Goal: Check status: Check status

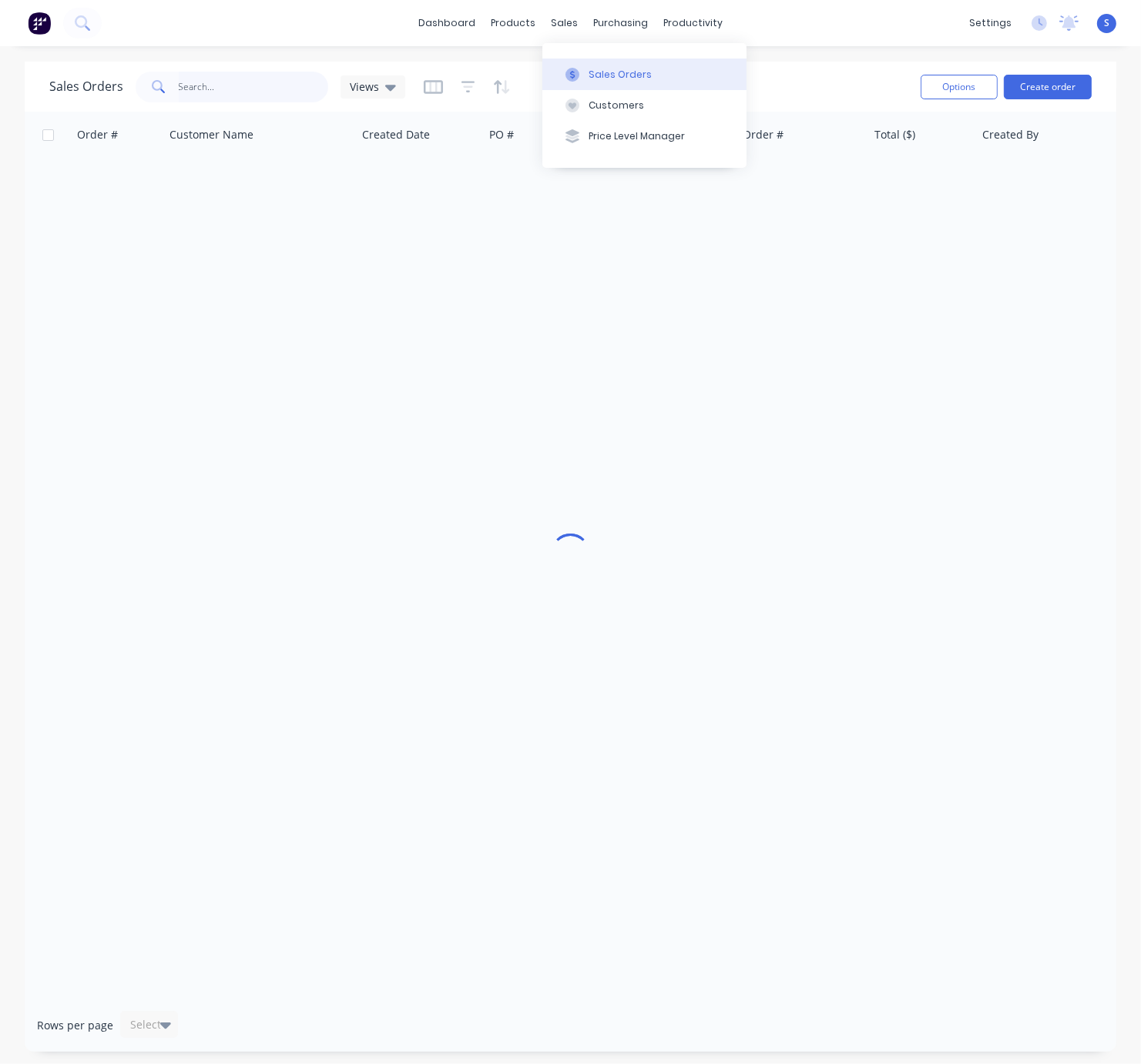
click at [238, 92] on input "text" at bounding box center [253, 86] width 150 height 31
type input "47479"
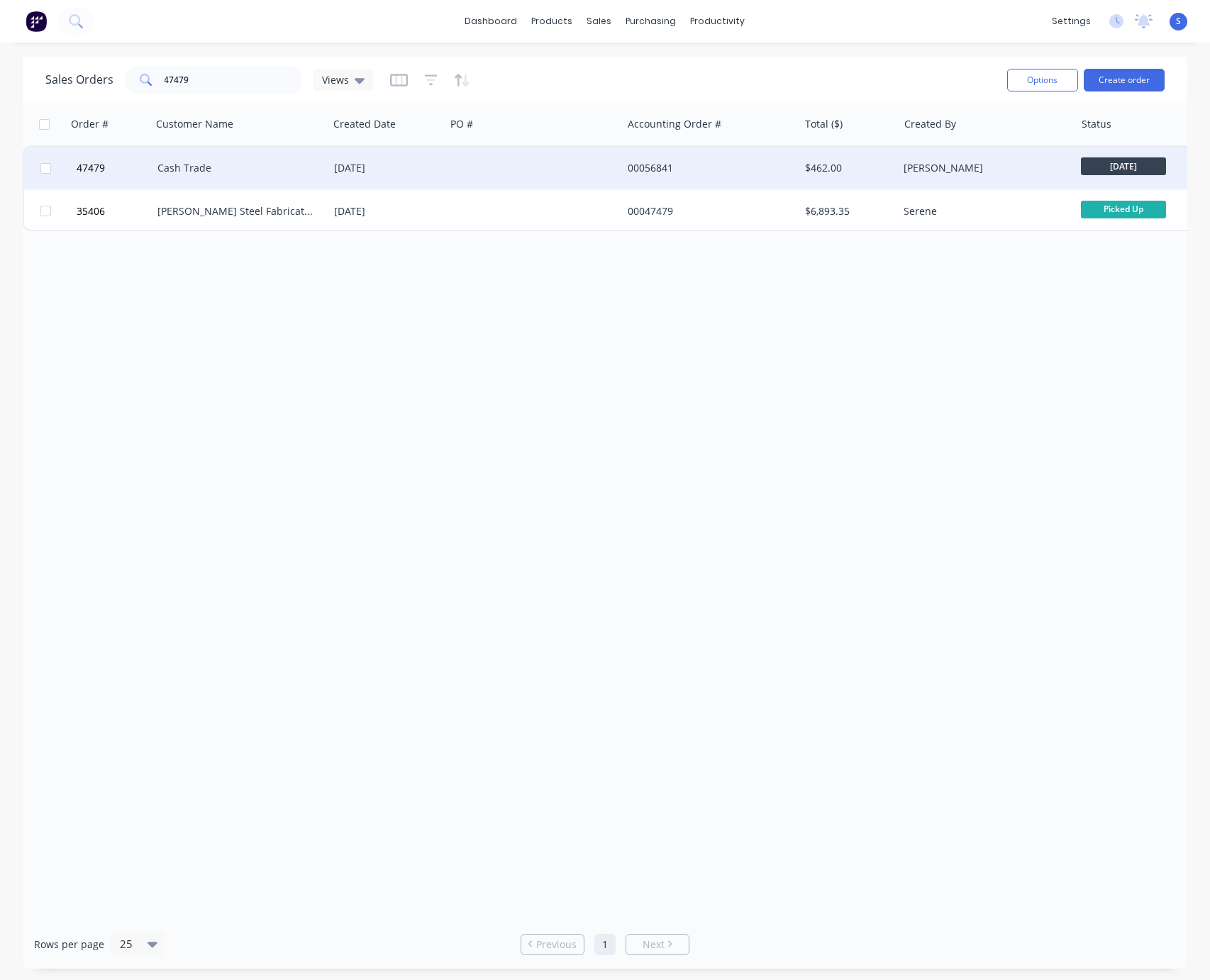
click at [313, 163] on div "Cash Trade" at bounding box center [236, 168] width 158 height 14
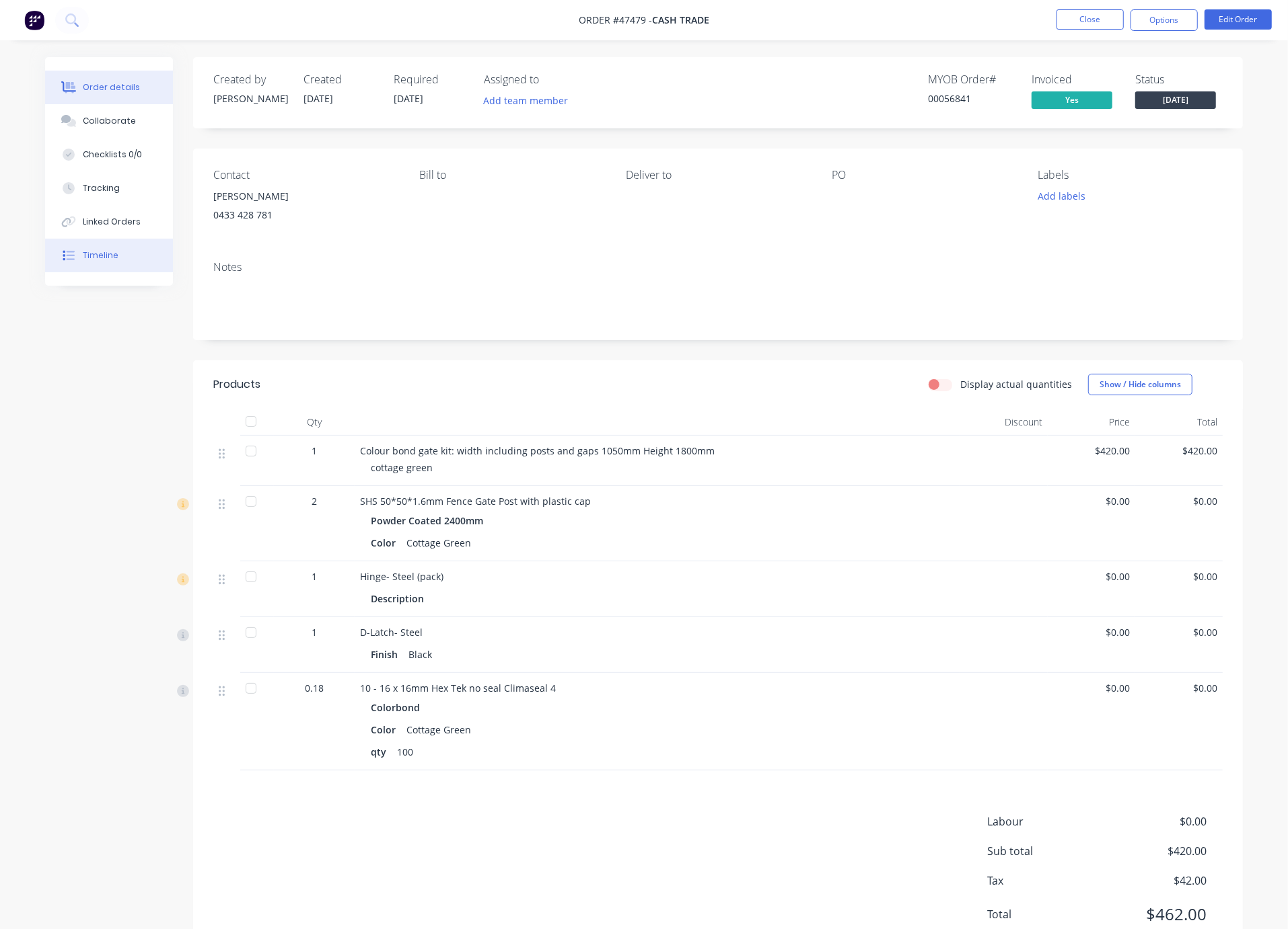
click at [123, 269] on button "Timeline" at bounding box center [109, 256] width 128 height 34
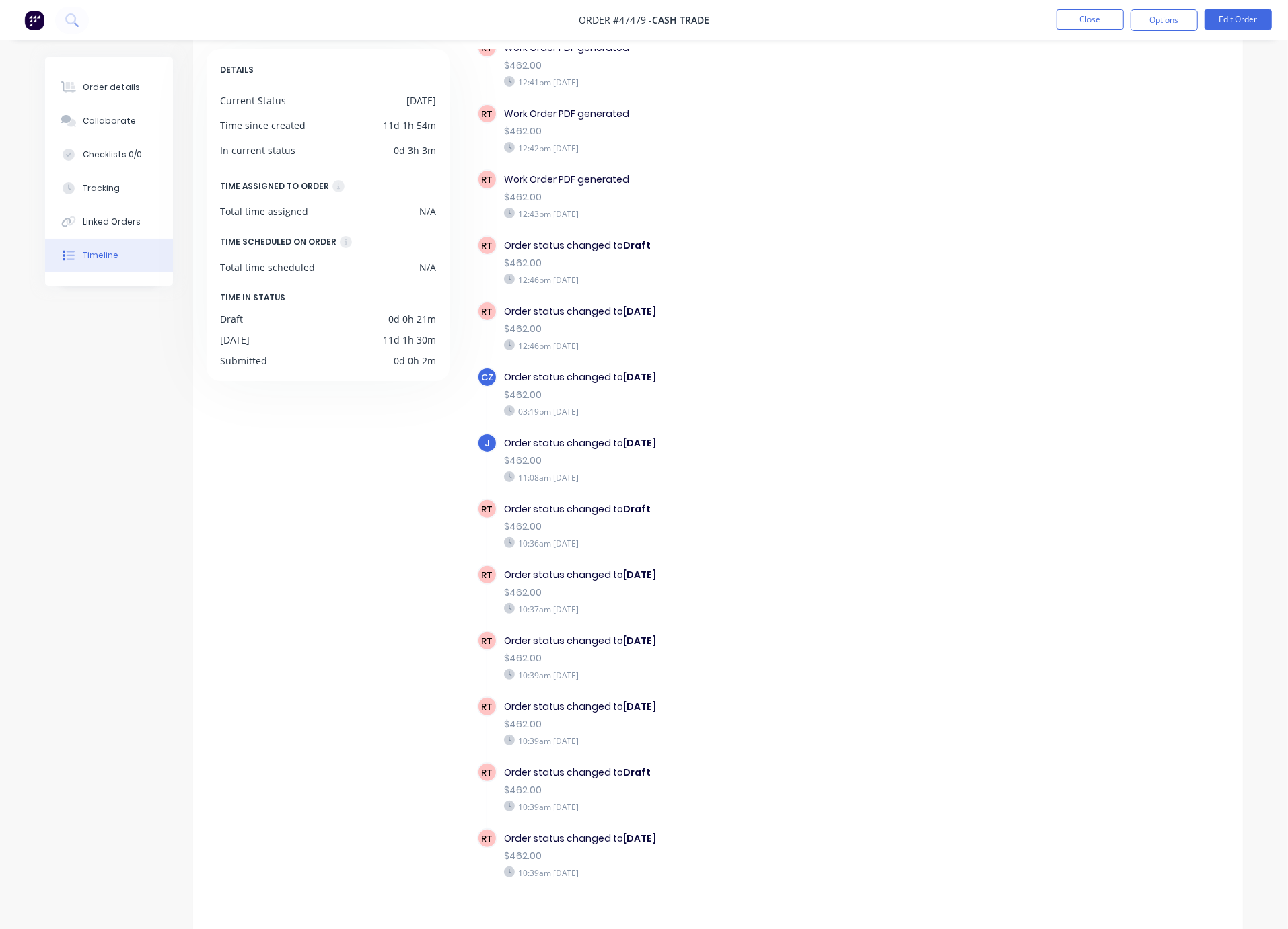
scroll to position [90, 0]
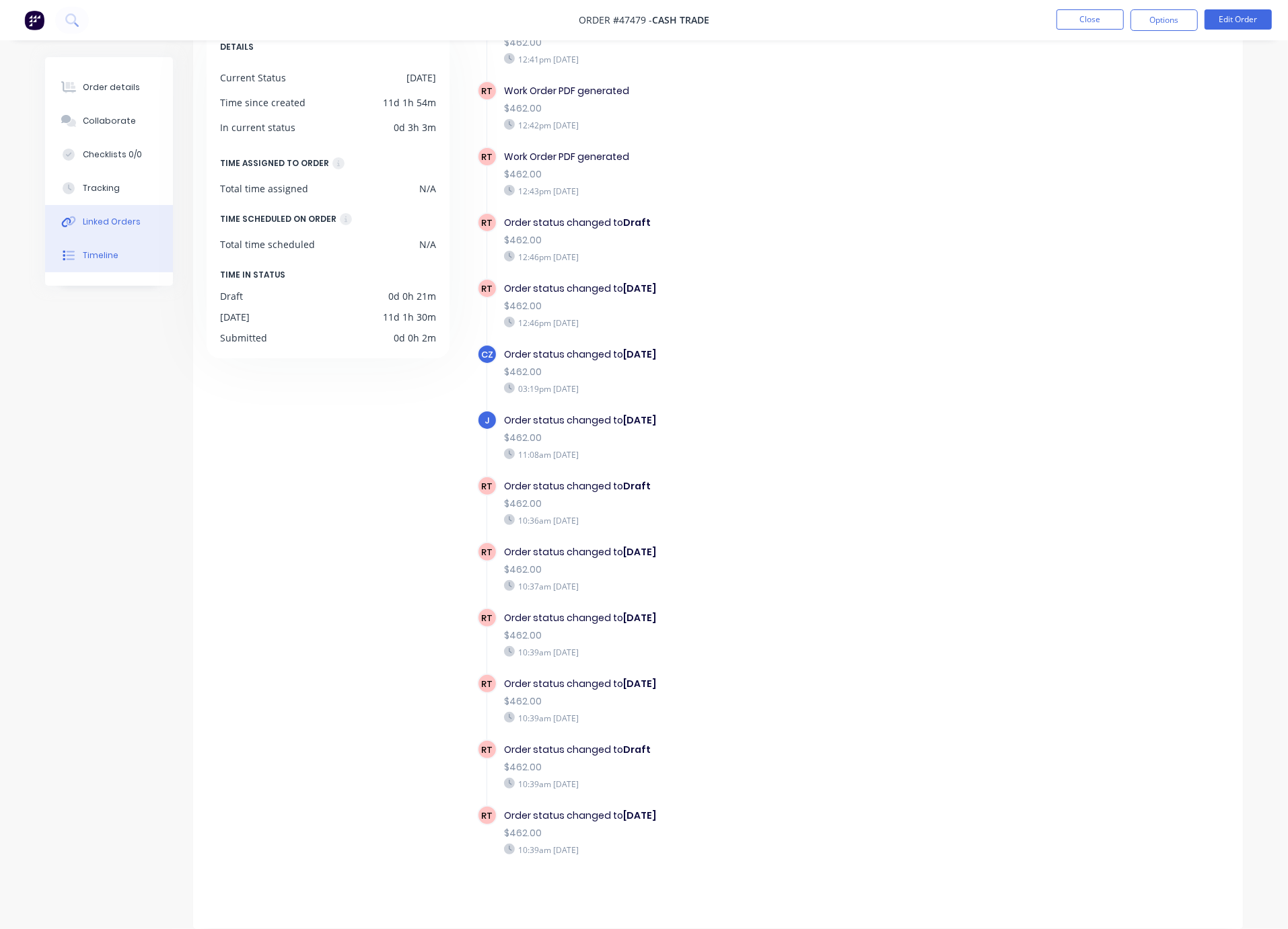
click at [107, 228] on div "Linked Orders" at bounding box center [111, 221] width 58 height 12
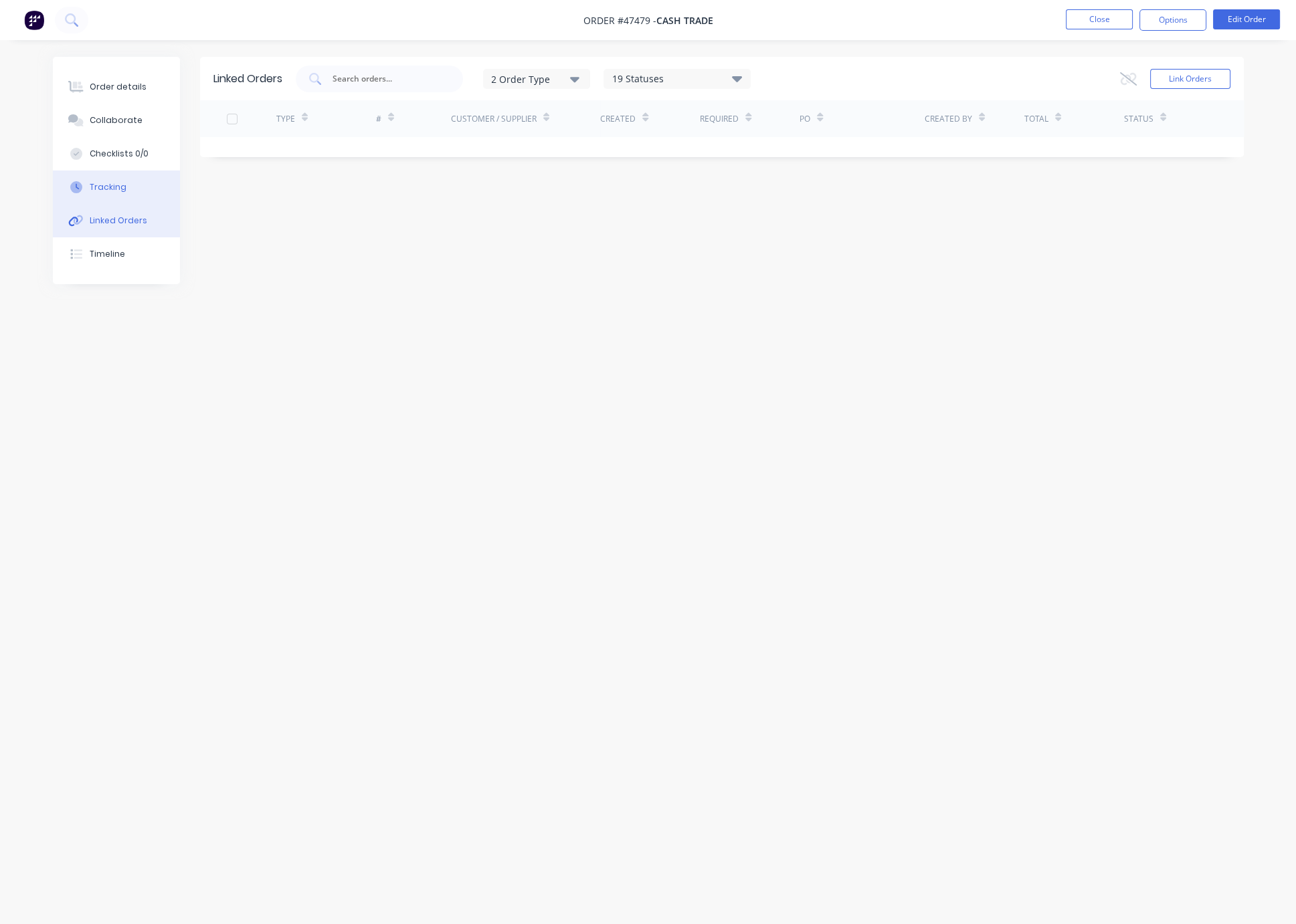
click at [116, 190] on div "Tracking" at bounding box center [108, 187] width 37 height 12
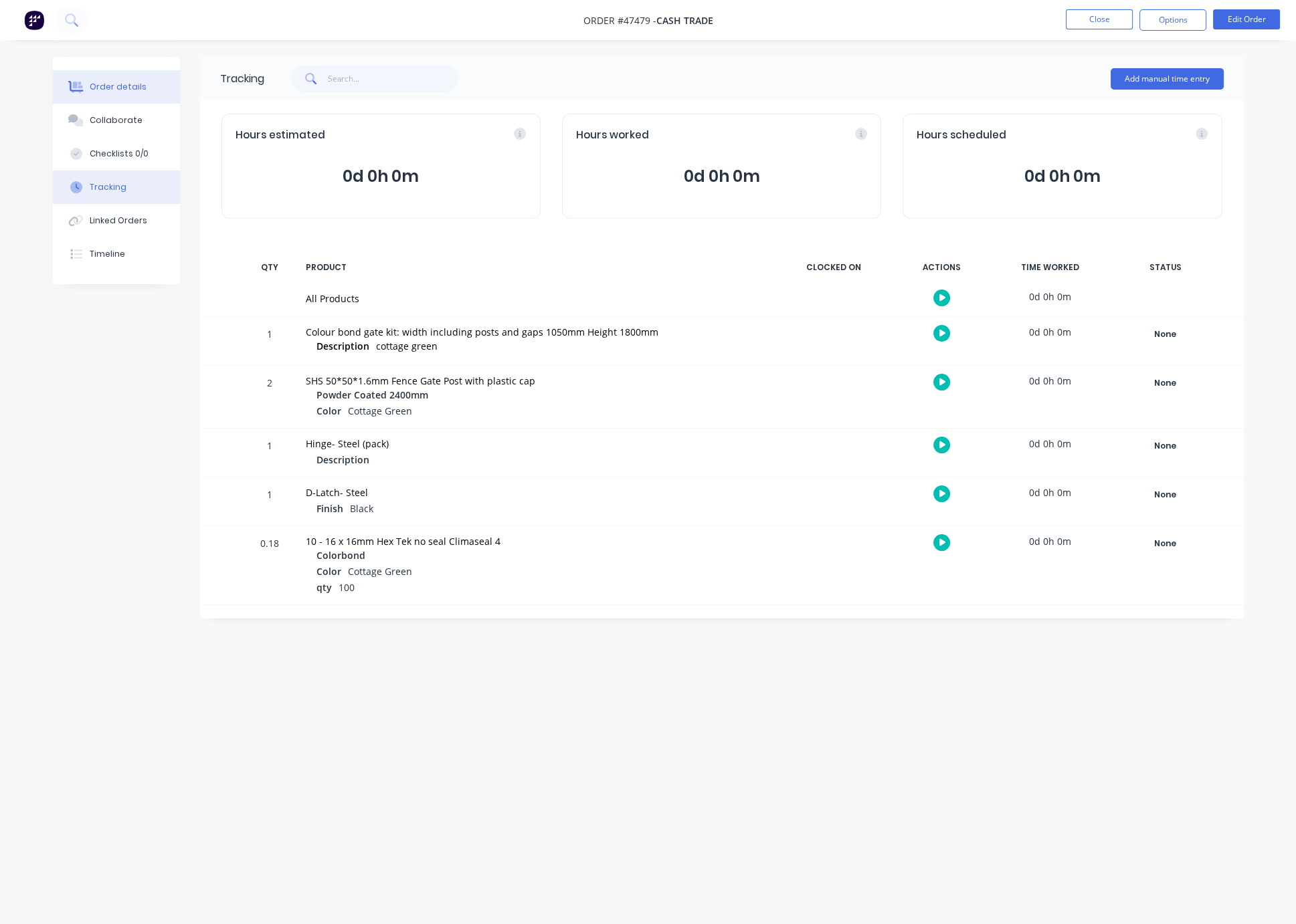
click at [121, 90] on div "Order details" at bounding box center [118, 87] width 57 height 12
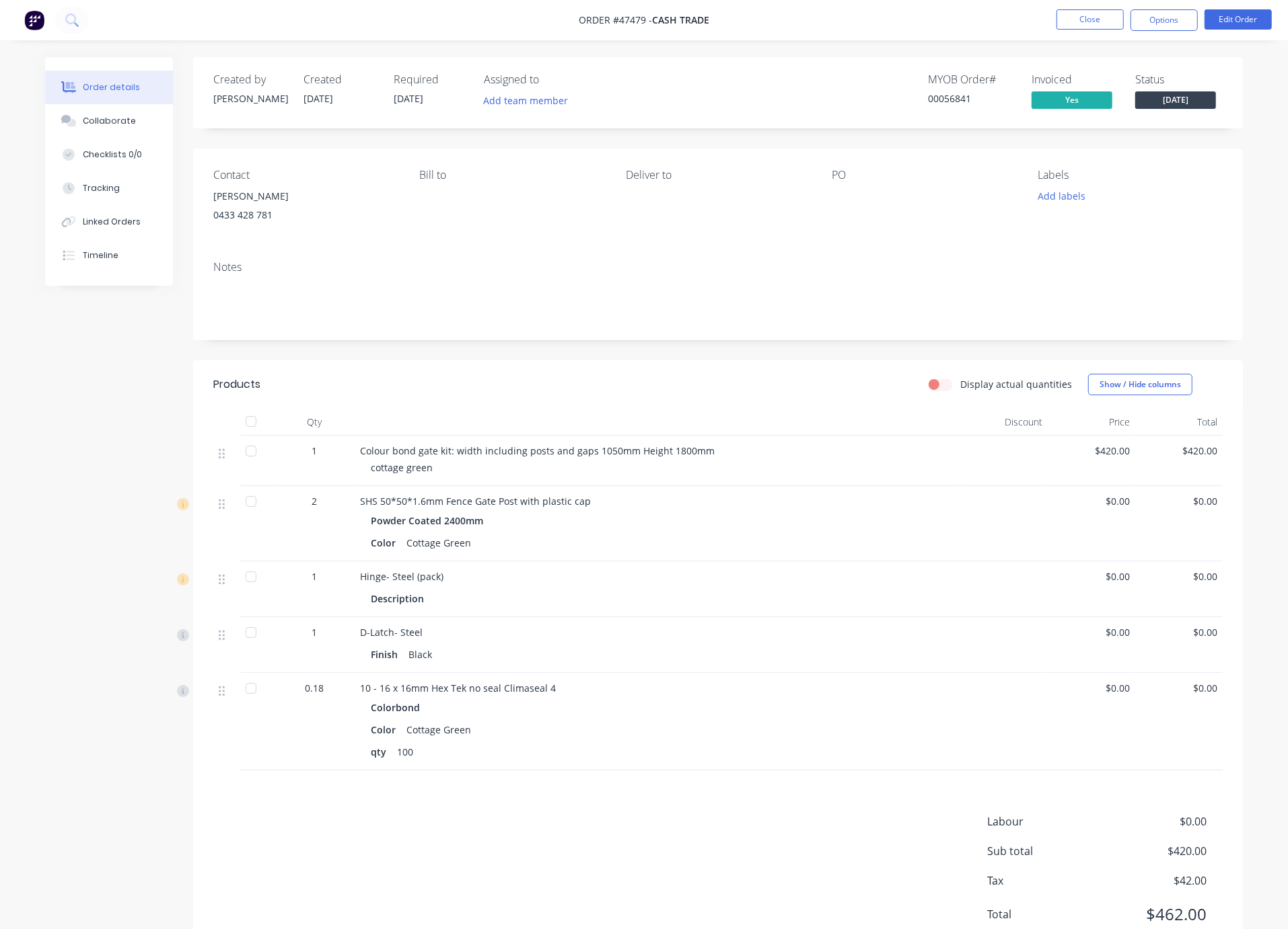
click at [750, 409] on header "Products Display actual quantities Show / Hide columns" at bounding box center [718, 385] width 1050 height 48
click at [119, 262] on div "Timeline" at bounding box center [100, 255] width 36 height 12
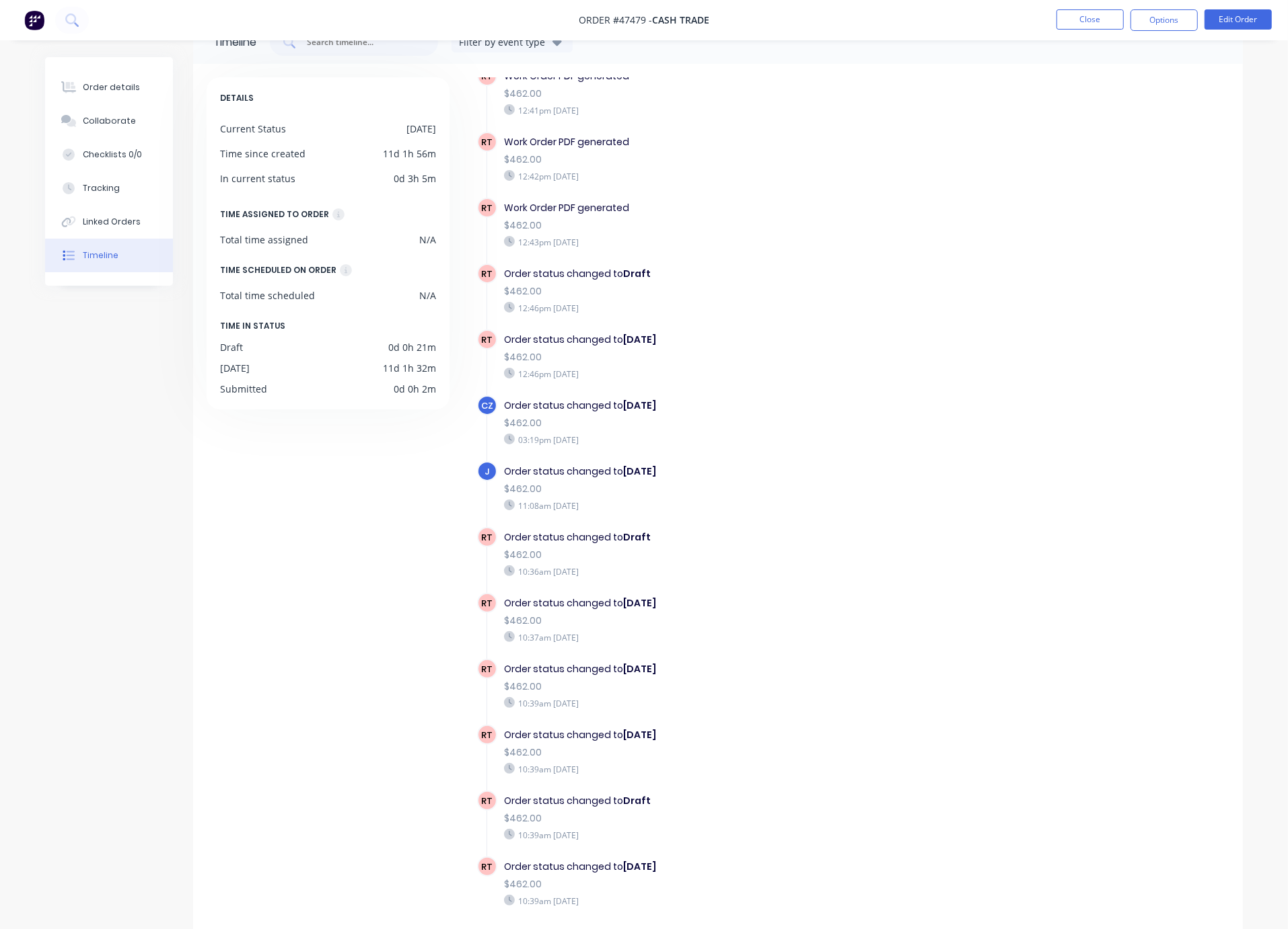
scroll to position [90, 0]
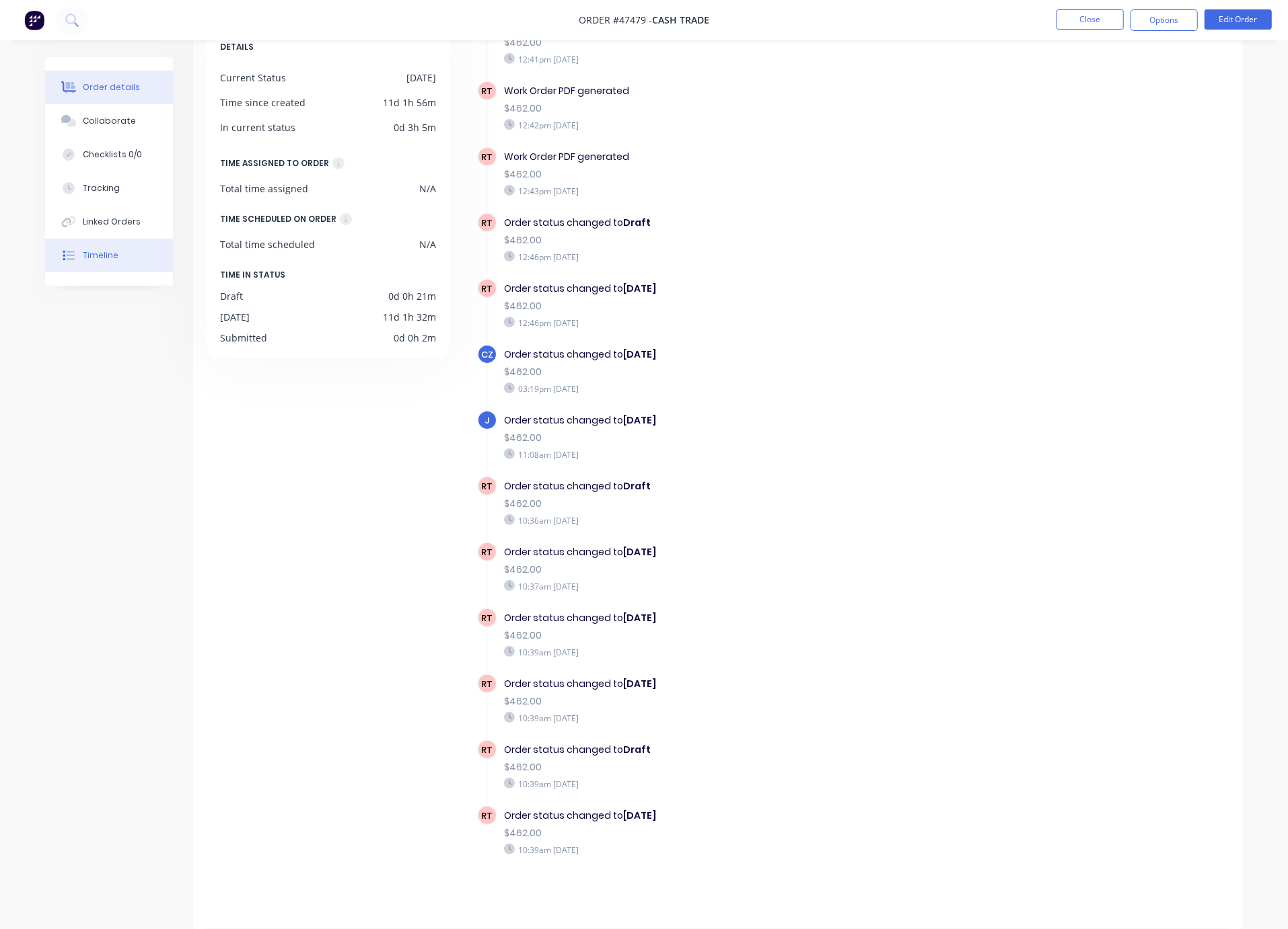
click at [115, 78] on button "Order details" at bounding box center [109, 87] width 128 height 34
